Goal: Task Accomplishment & Management: Manage account settings

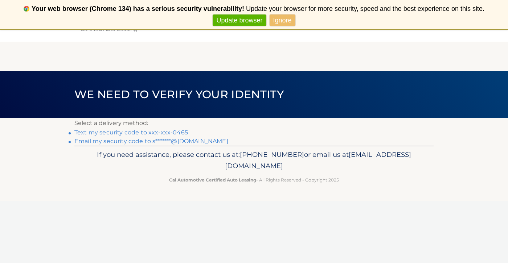
click at [181, 132] on link "Text my security code to xxx-xxx-0465" at bounding box center [131, 132] width 114 height 7
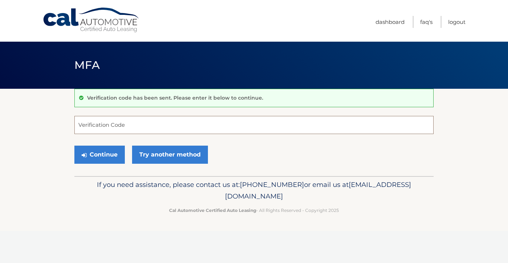
click at [186, 131] on input "Verification Code" at bounding box center [253, 125] width 359 height 18
type input "436561"
click at [109, 156] on button "Continue" at bounding box center [99, 155] width 50 height 18
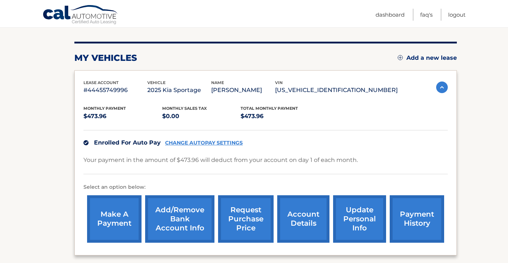
scroll to position [81, 0]
